Goal: Information Seeking & Learning: Learn about a topic

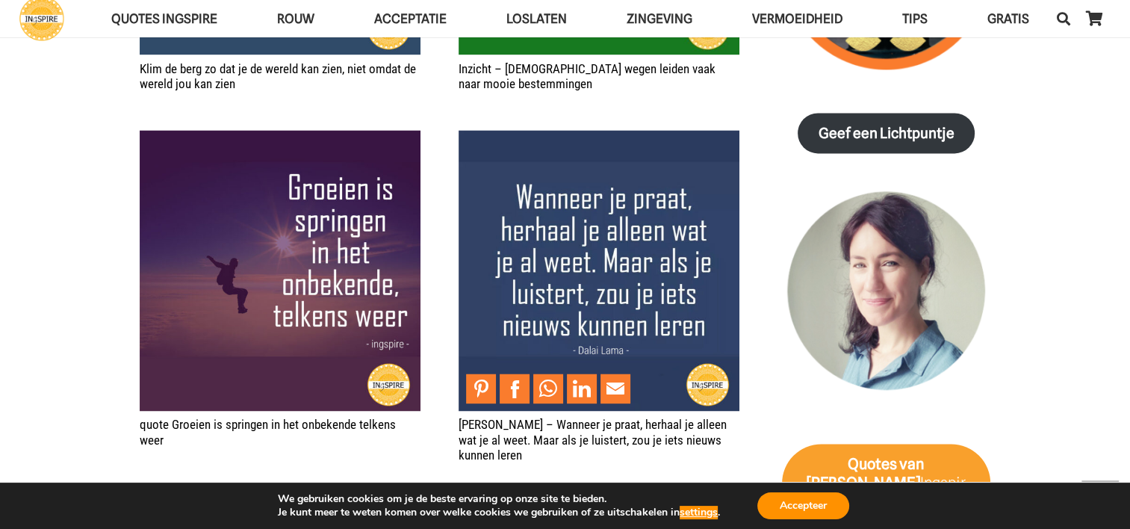
scroll to position [2165, 0]
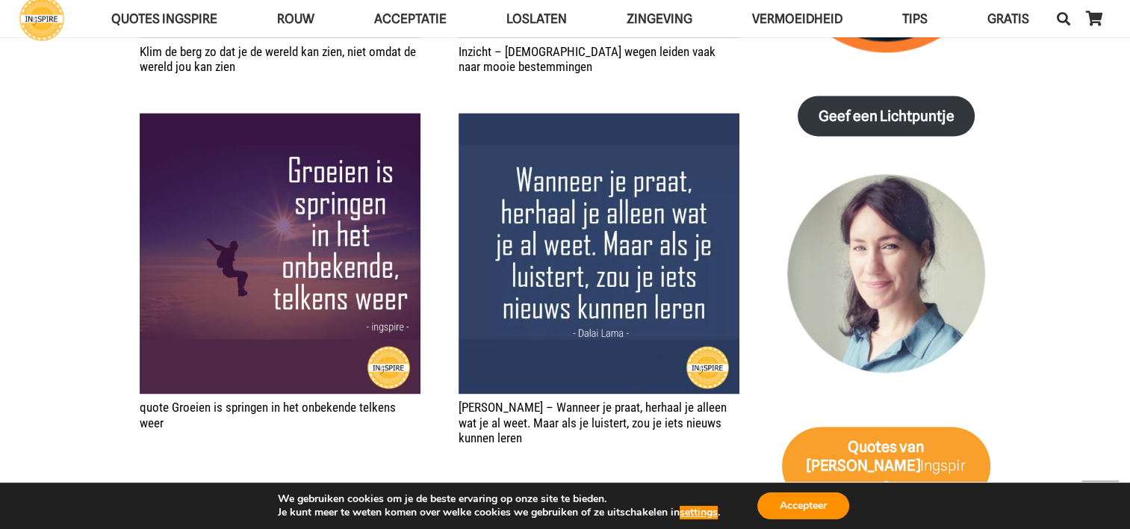
drag, startPoint x: 134, startPoint y: 93, endPoint x: 424, endPoint y: 394, distance: 418.2
click at [424, 394] on section "In het loslaten van het willen sturen van het niet-weten wordt je 1 met de stro…" at bounding box center [565, 54] width 1130 height 2804
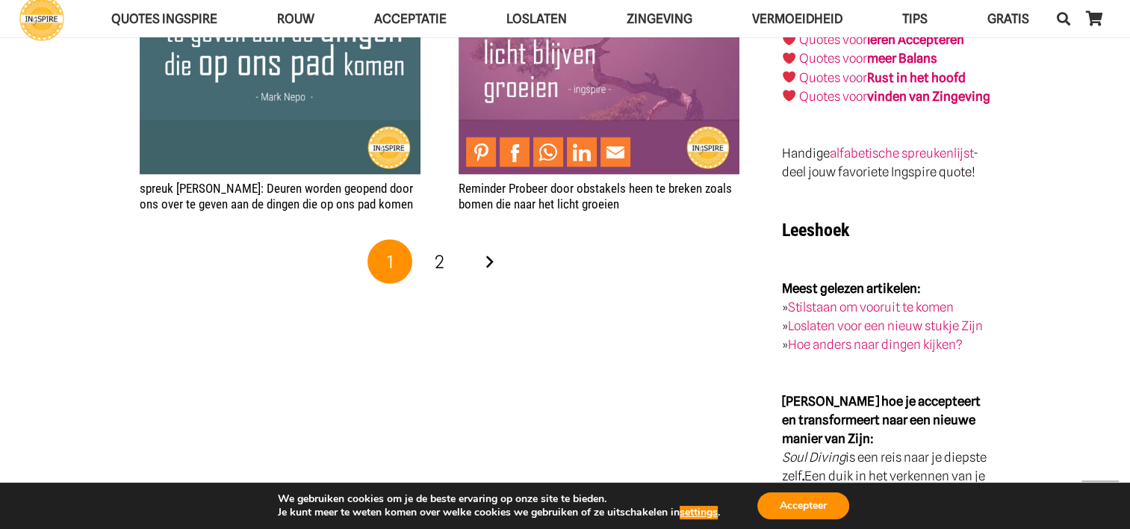
scroll to position [2837, 0]
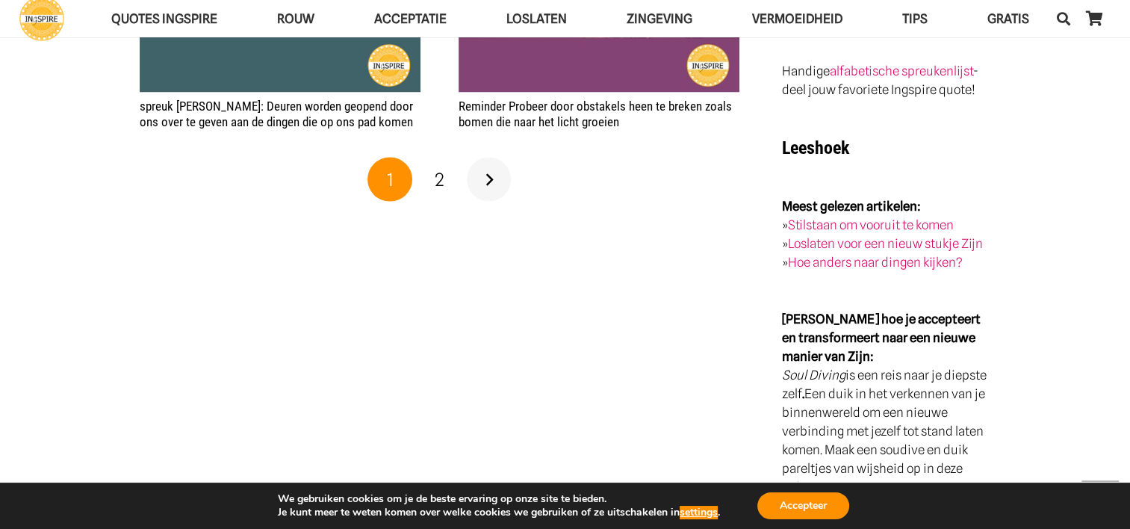
click at [480, 176] on link "Volgende" at bounding box center [489, 180] width 45 height 45
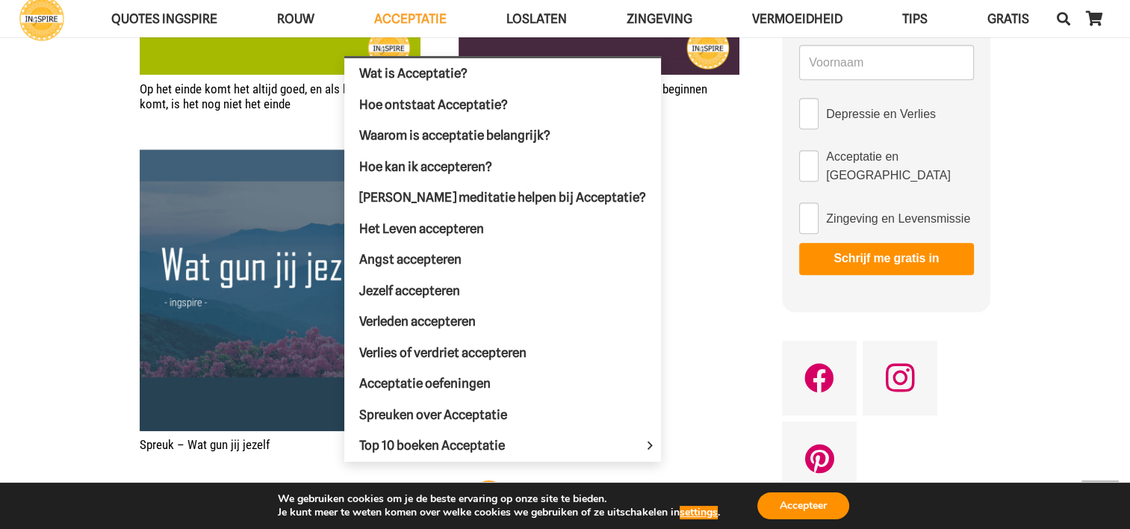
scroll to position [747, 0]
